Goal: Information Seeking & Learning: Learn about a topic

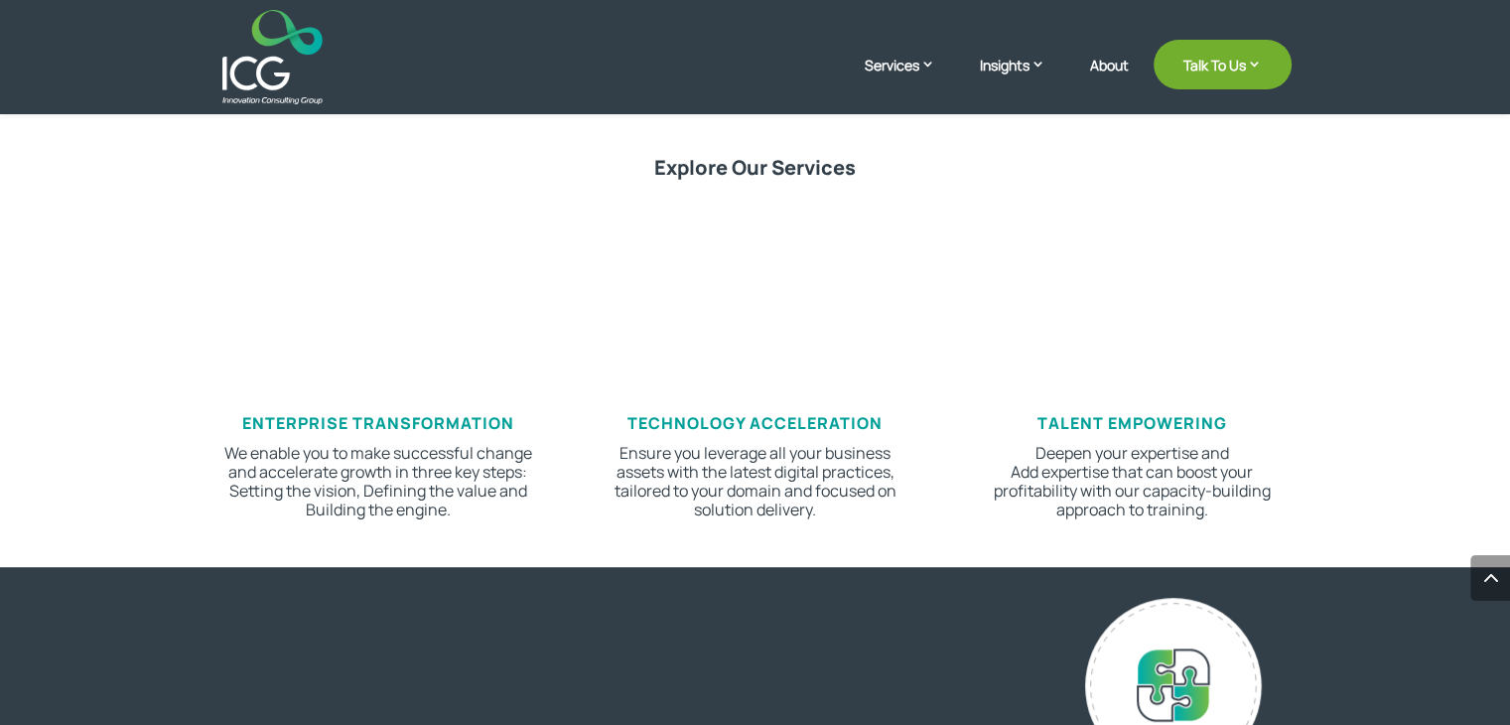
scroll to position [1127, 0]
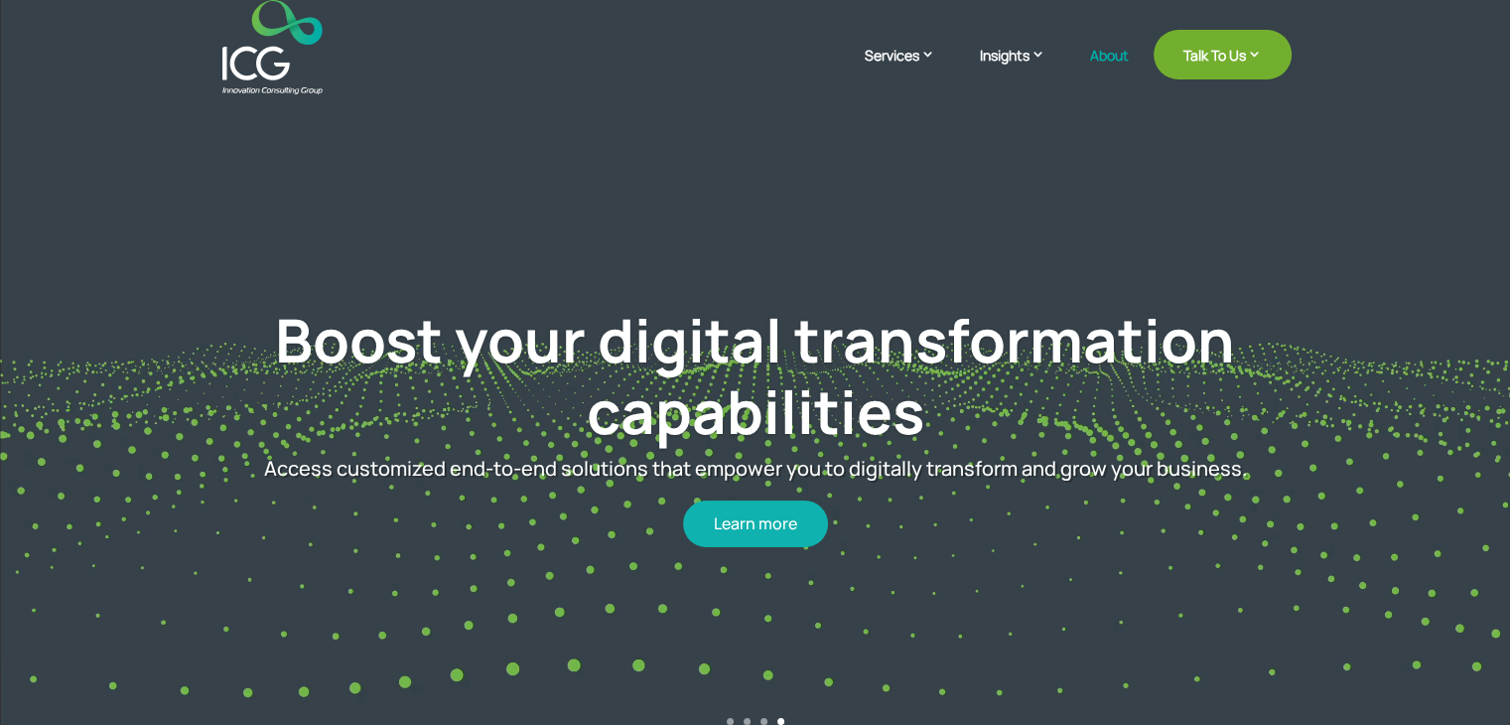
click at [1096, 59] on link "About" at bounding box center [1109, 71] width 39 height 47
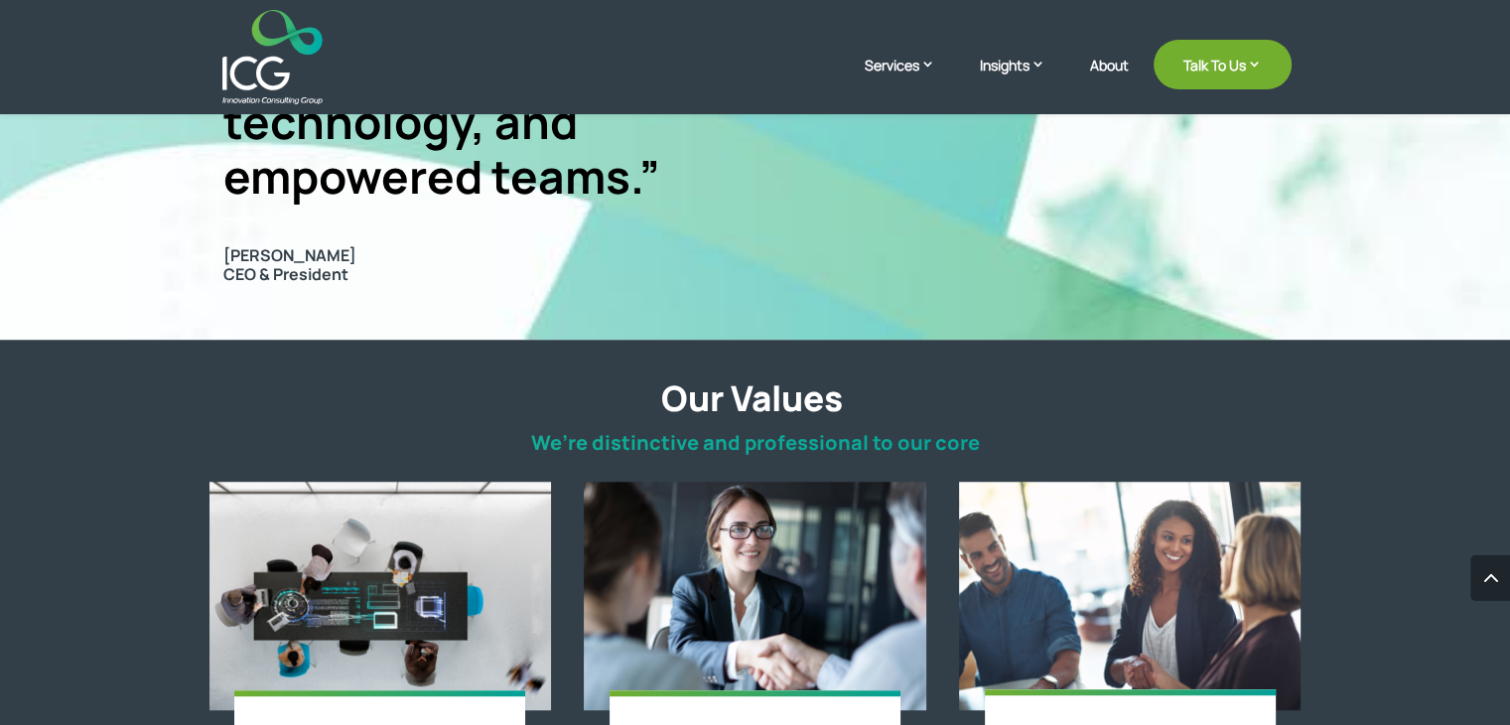
scroll to position [1584, 0]
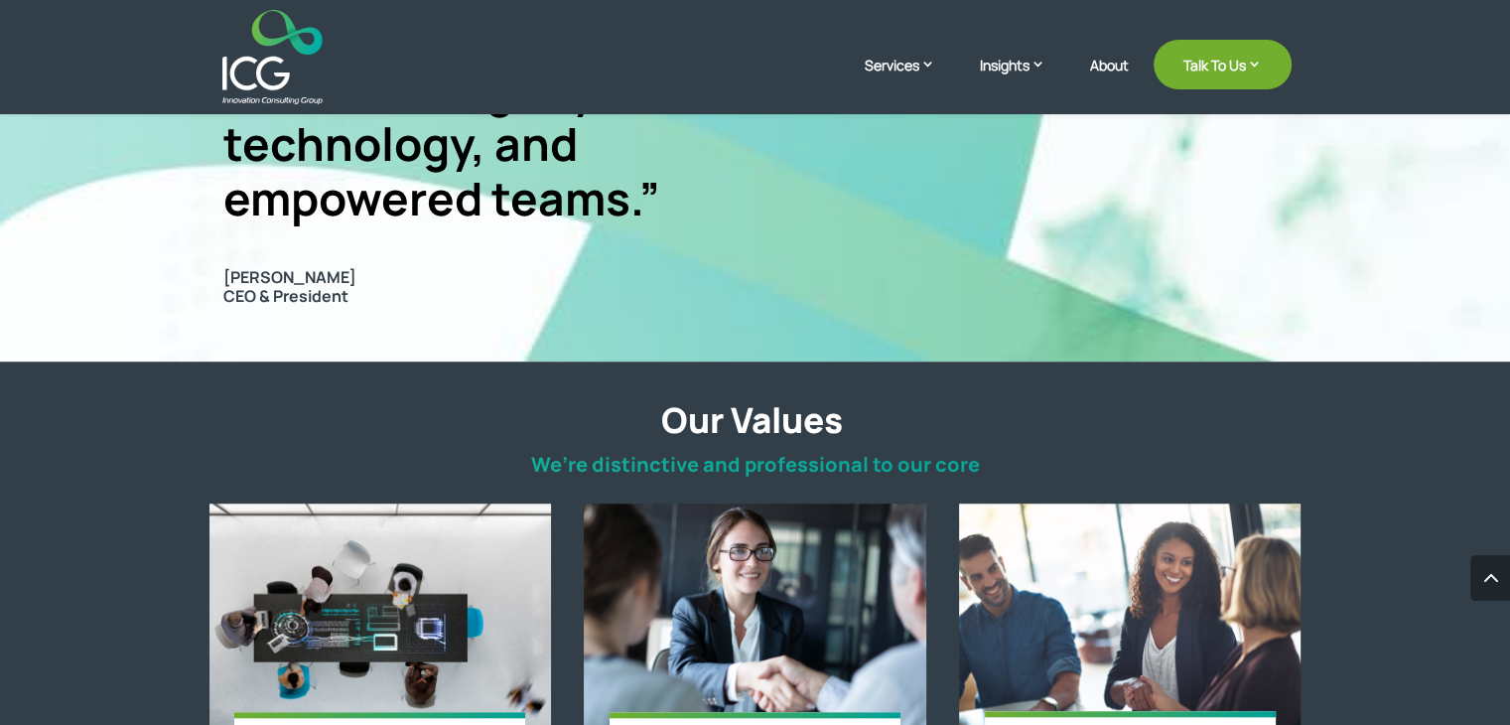
drag, startPoint x: 338, startPoint y: 273, endPoint x: 218, endPoint y: 272, distance: 120.1
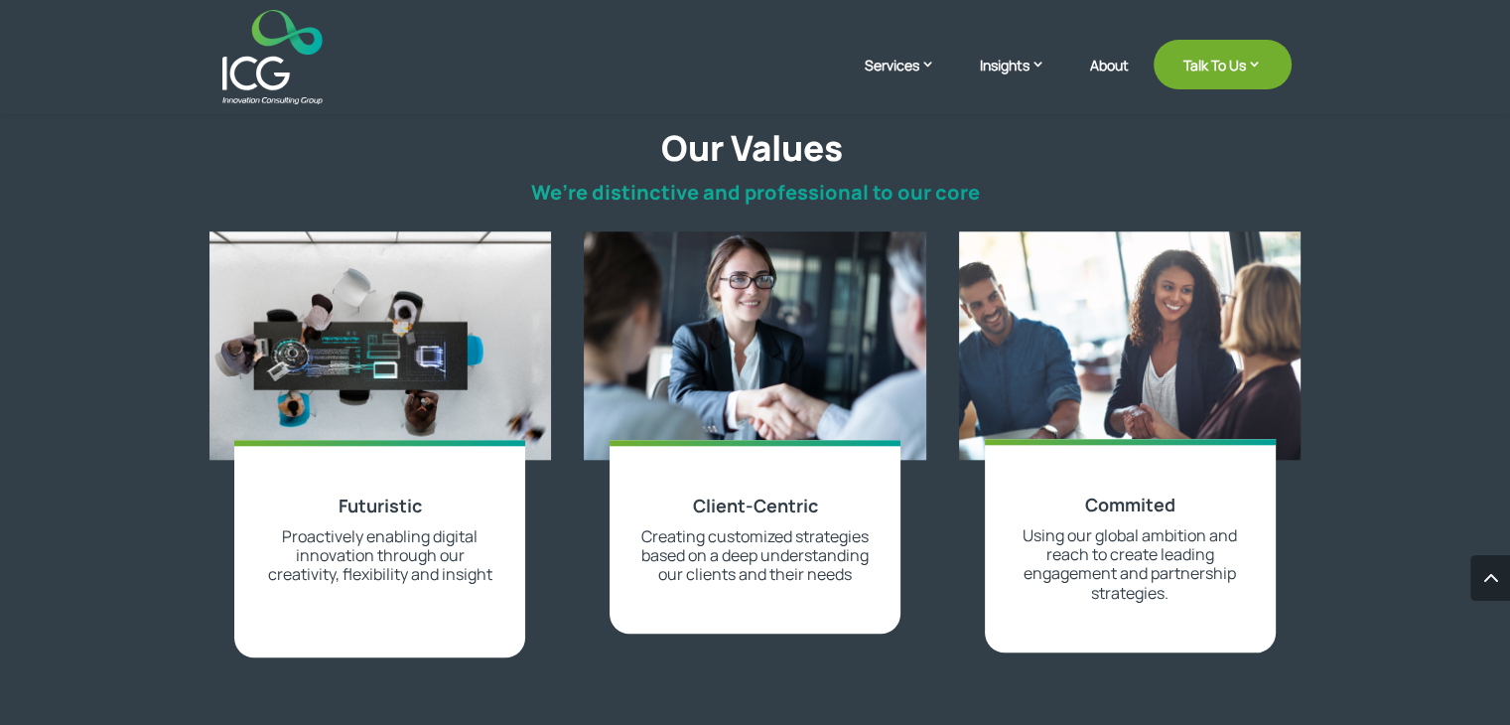
scroll to position [1857, 0]
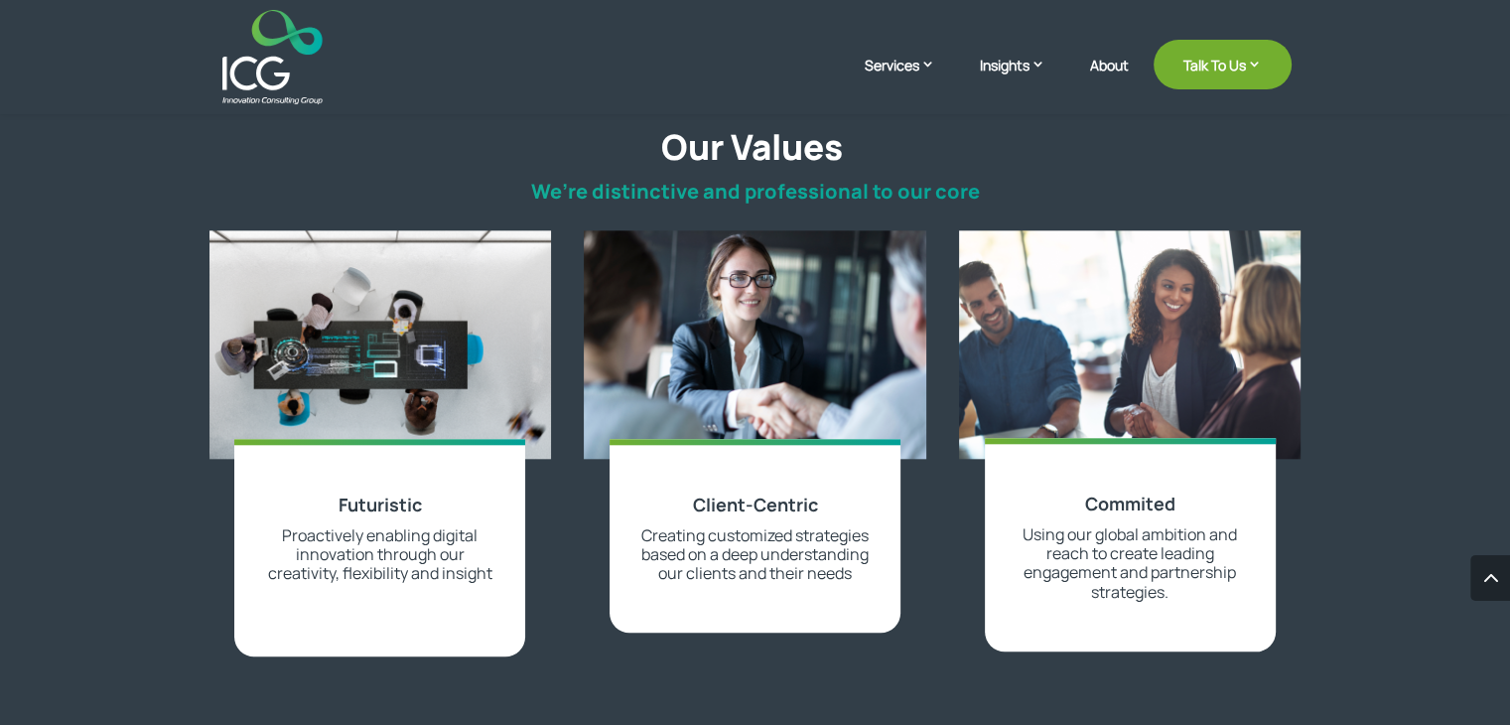
click at [1301, 481] on div "Our Values We’re distinctive and professional to our core Futuristic Proactivel…" at bounding box center [755, 672] width 1510 height 1168
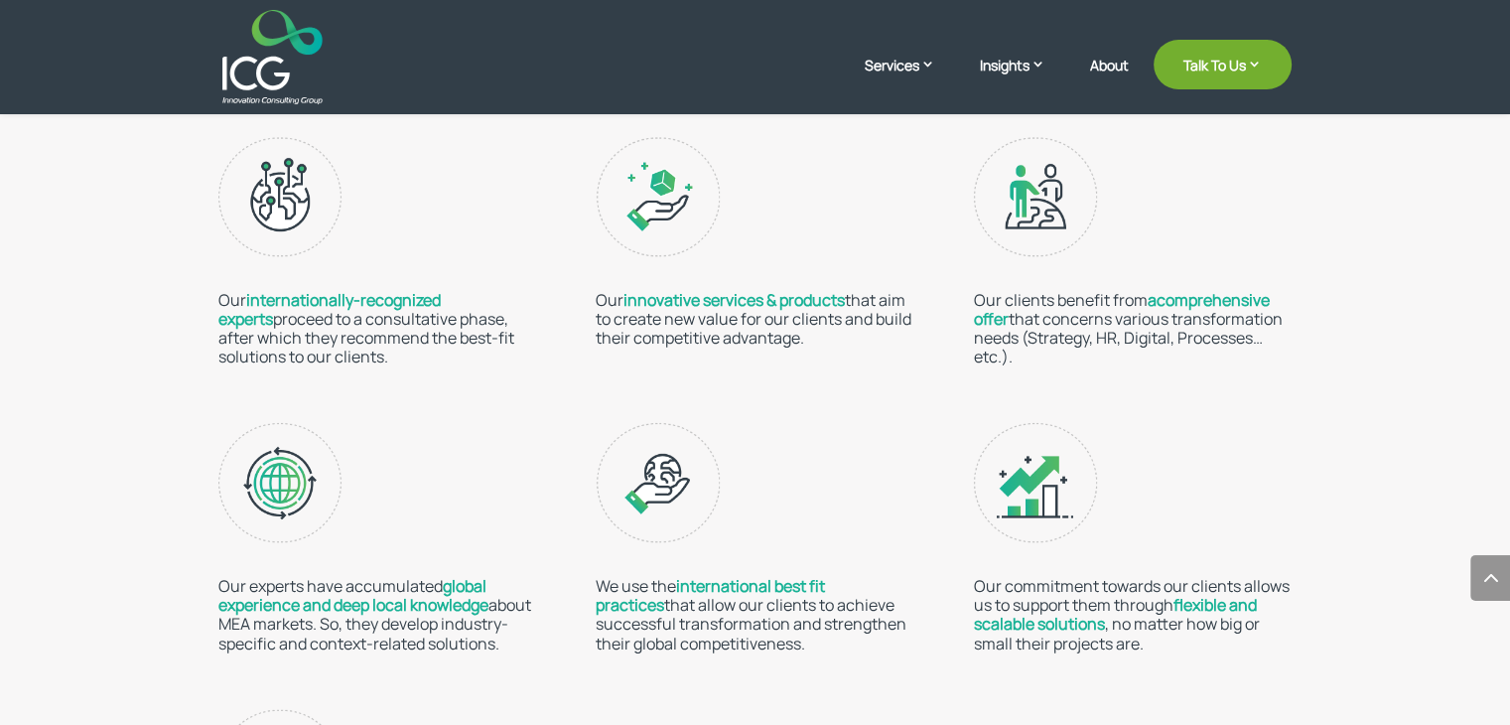
scroll to position [3106, 0]
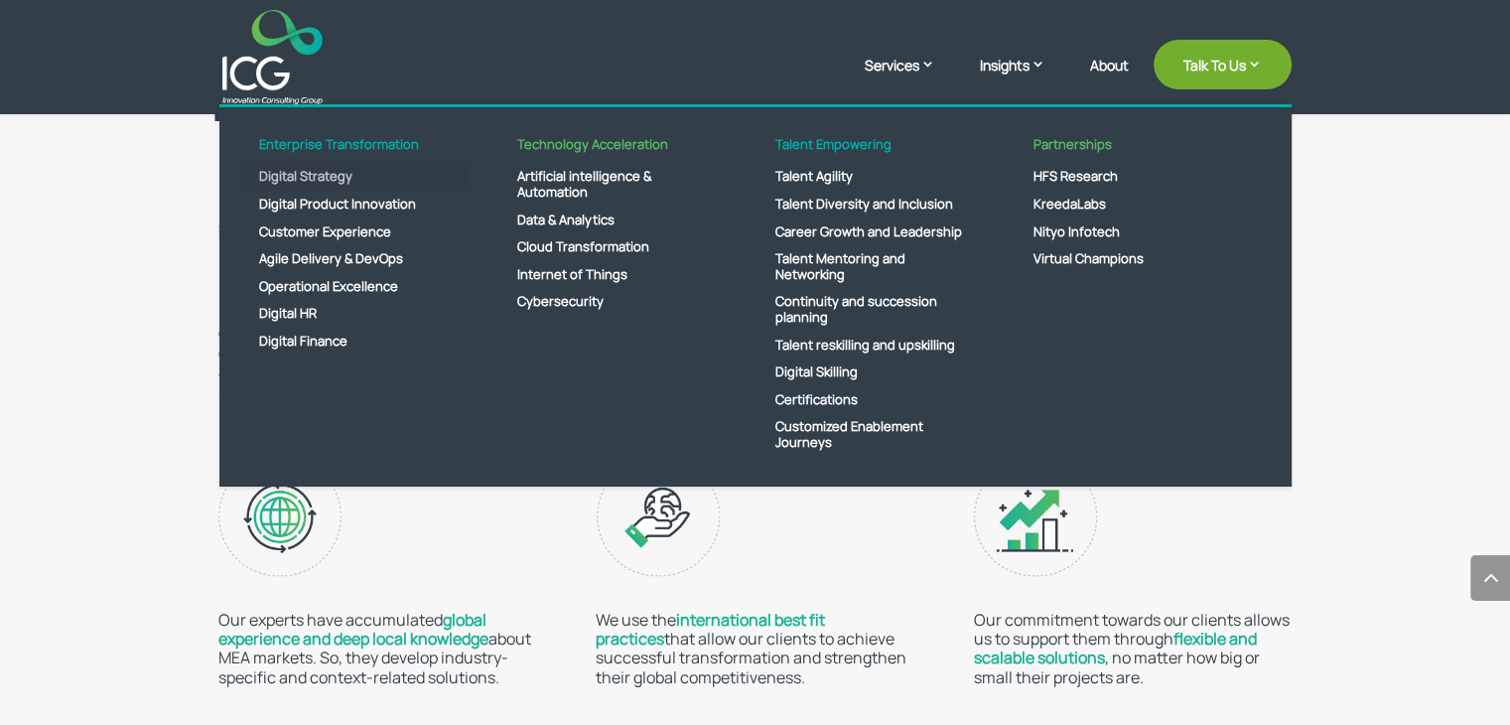
click at [332, 176] on link "Digital Strategy" at bounding box center [353, 177] width 228 height 28
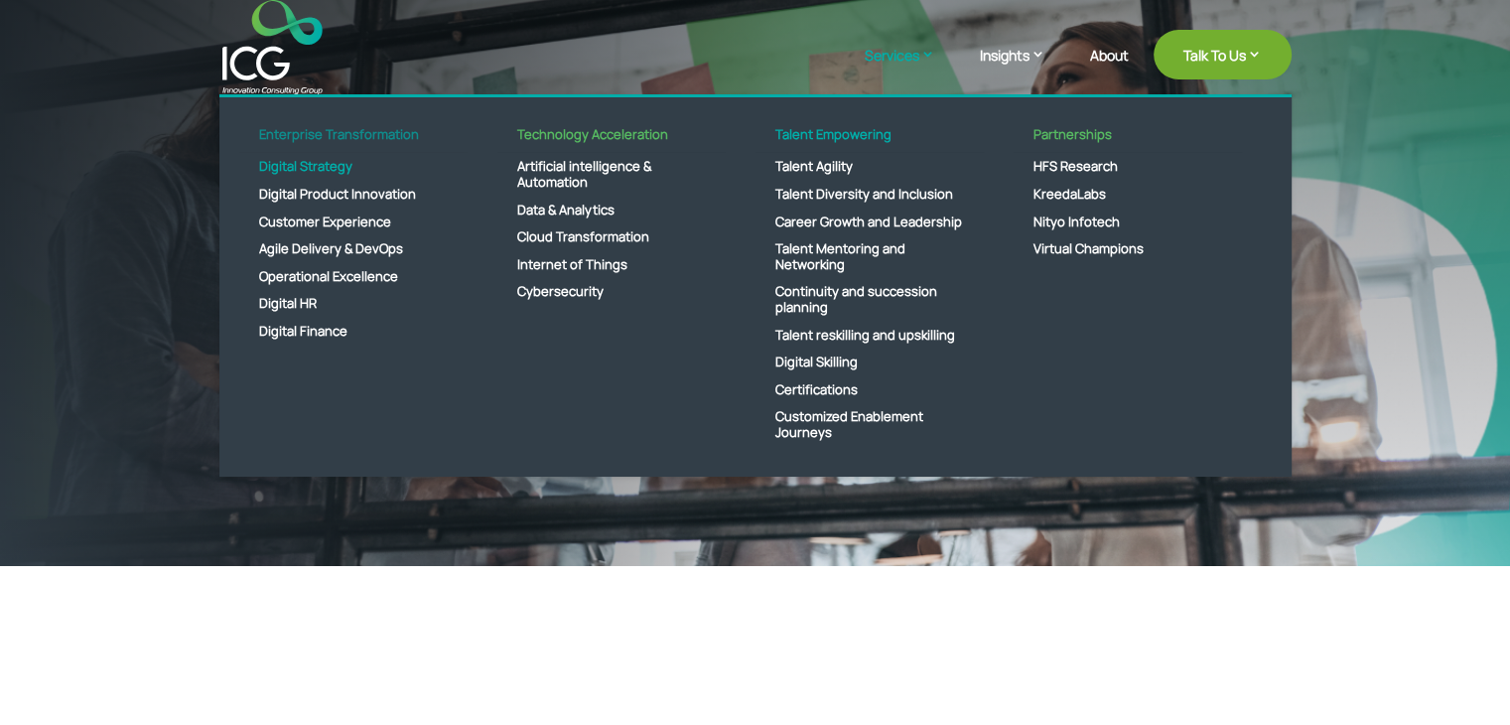
click at [381, 132] on link "Enterprise Transformation" at bounding box center [353, 140] width 228 height 27
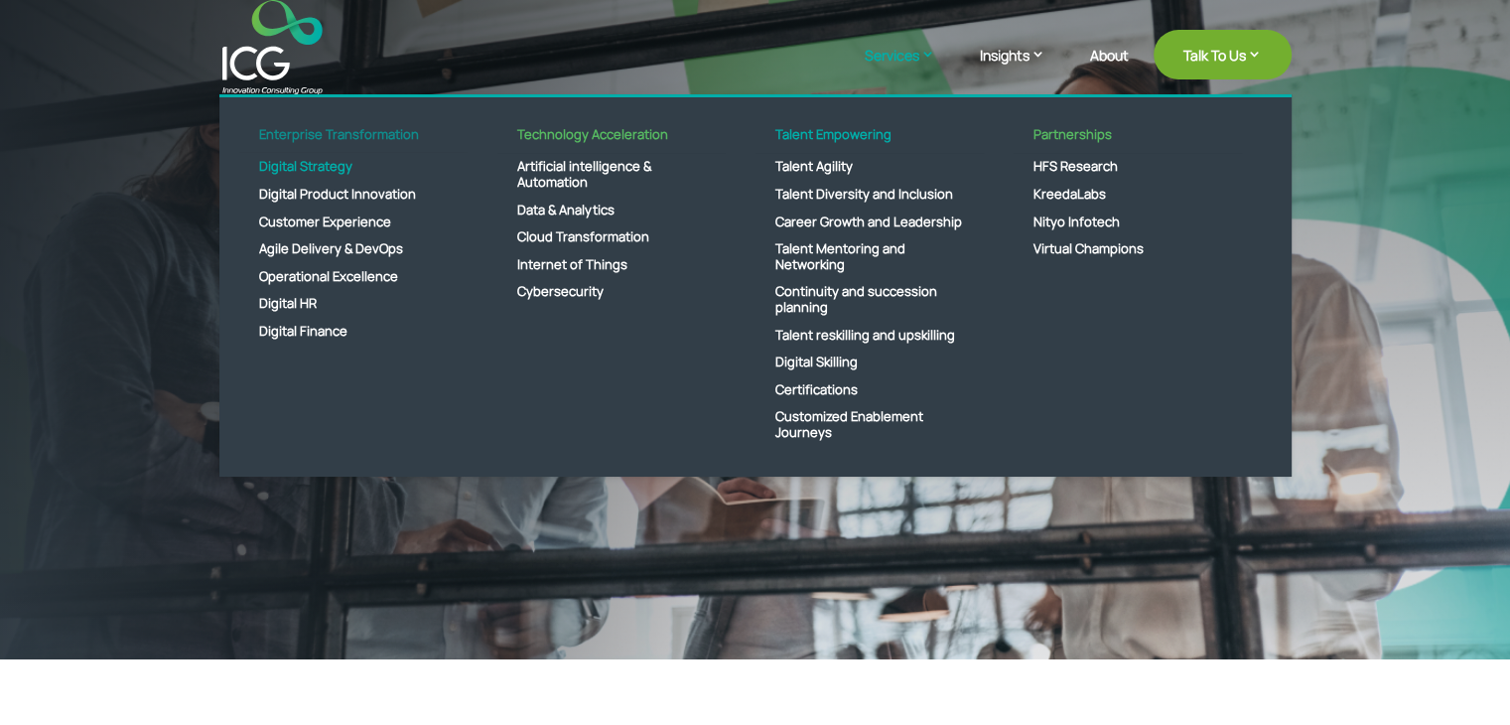
click at [319, 128] on link "Enterprise Transformation" at bounding box center [353, 140] width 228 height 27
click at [638, 138] on link "Technology Acceleration" at bounding box center [611, 140] width 228 height 27
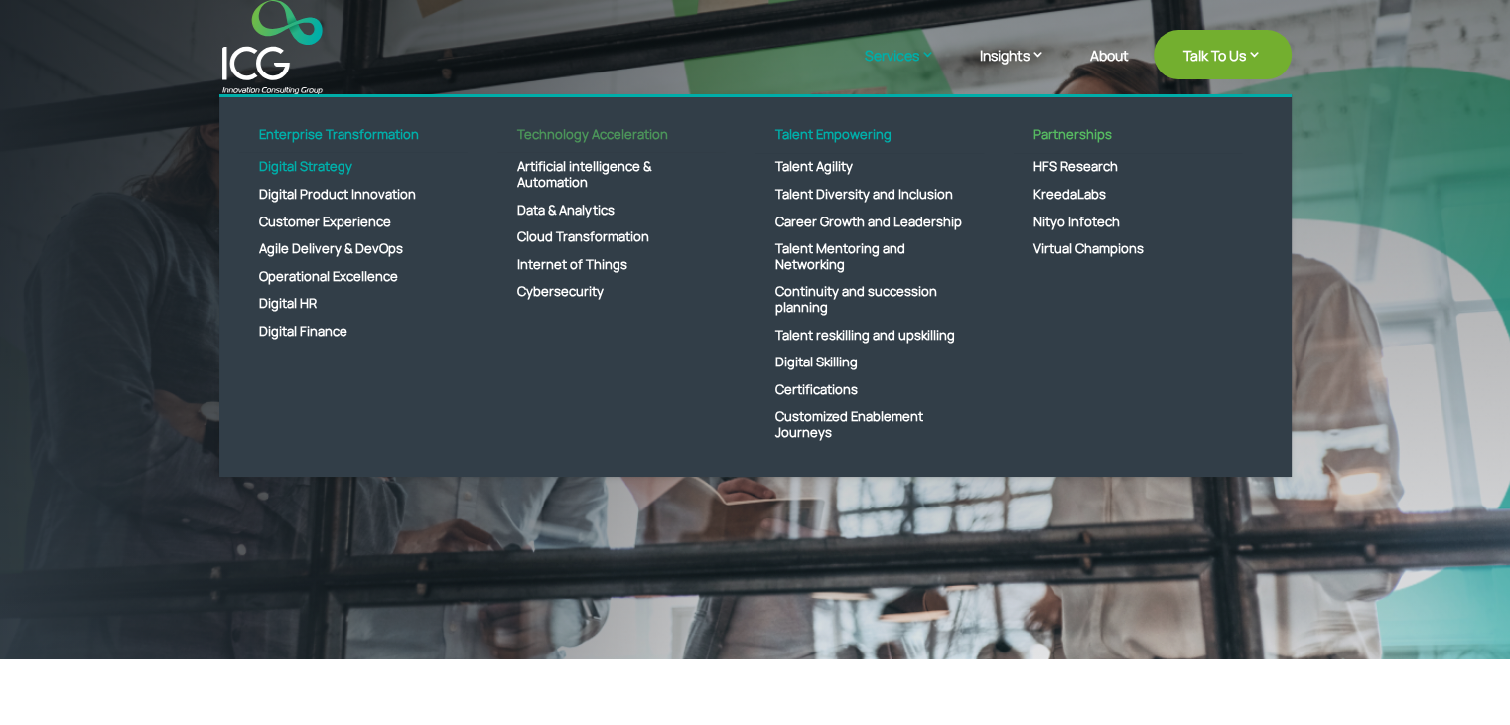
click at [638, 138] on link "Technology Acceleration" at bounding box center [611, 140] width 228 height 27
